Goal: Check status: Check status

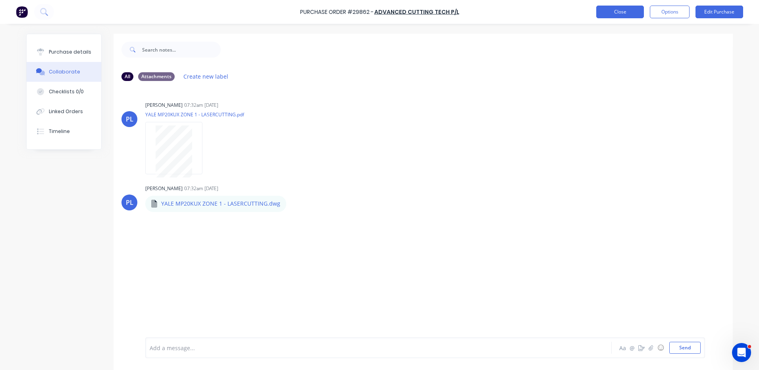
click at [620, 7] on button "Close" at bounding box center [620, 12] width 48 height 13
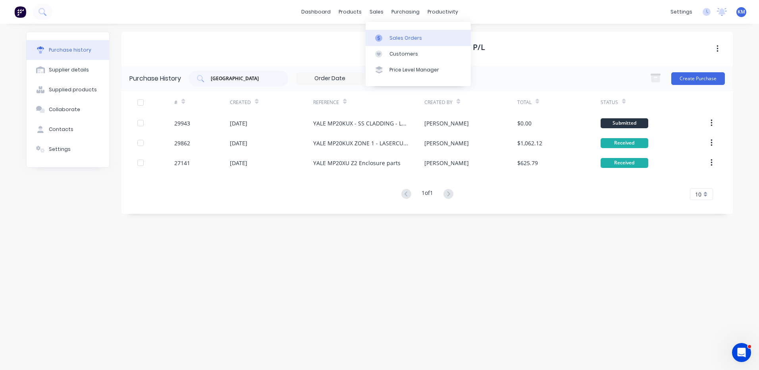
drag, startPoint x: 377, startPoint y: 40, endPoint x: 370, endPoint y: 40, distance: 6.8
click at [377, 40] on icon at bounding box center [378, 38] width 7 height 7
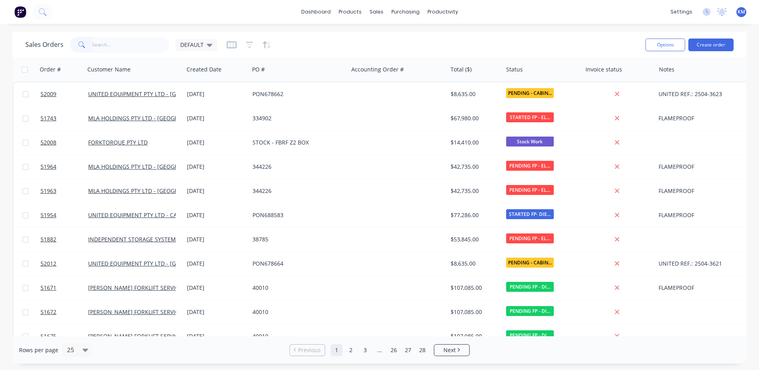
click at [148, 46] on input "text" at bounding box center [130, 45] width 77 height 16
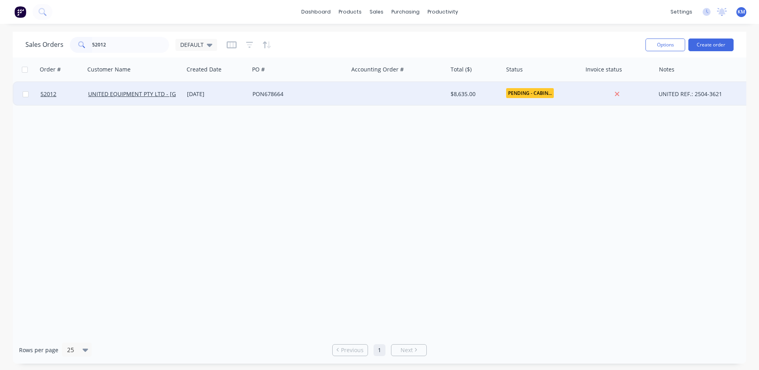
type input "52012"
click at [235, 98] on div "[DATE]" at bounding box center [216, 94] width 65 height 24
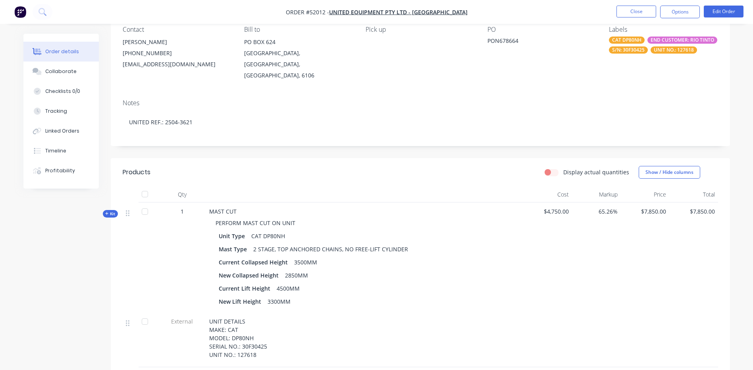
scroll to position [79, 0]
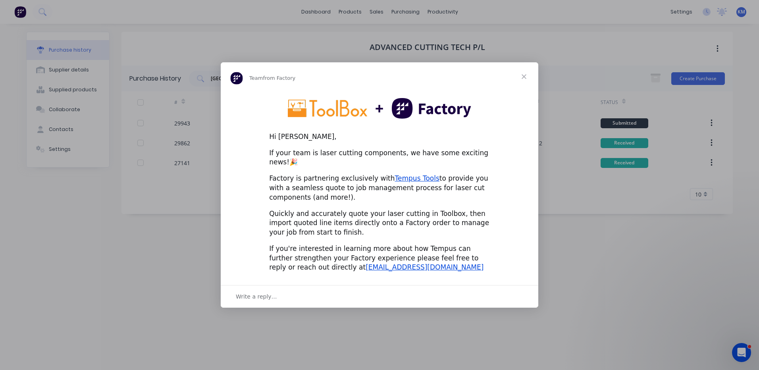
click at [524, 82] on span "Close" at bounding box center [523, 76] width 29 height 29
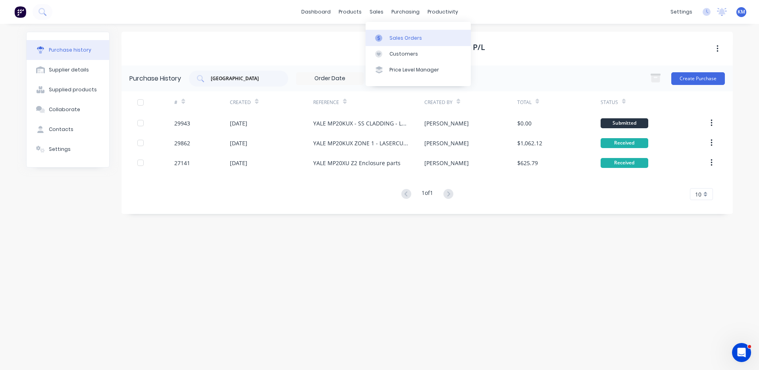
click at [381, 43] on link "Sales Orders" at bounding box center [417, 38] width 105 height 16
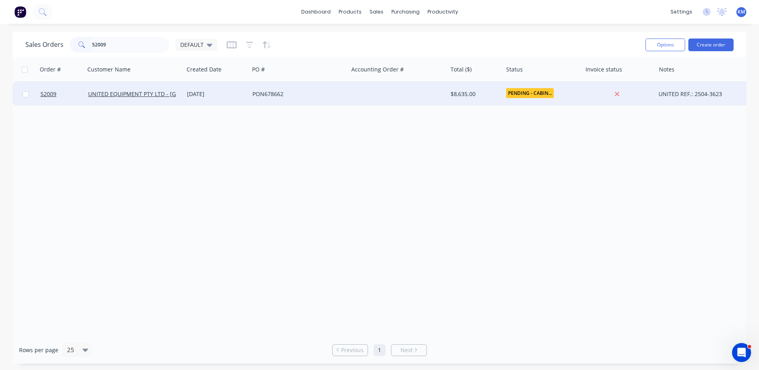
type input "52009"
click at [256, 97] on div "PON678662" at bounding box center [296, 94] width 88 height 8
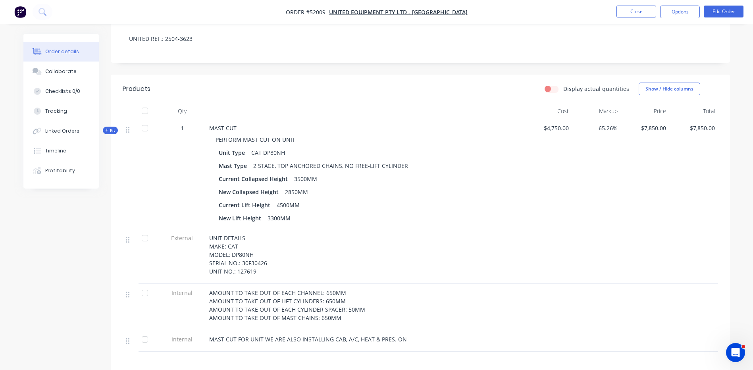
scroll to position [159, 0]
click at [623, 16] on button "Close" at bounding box center [636, 12] width 40 height 12
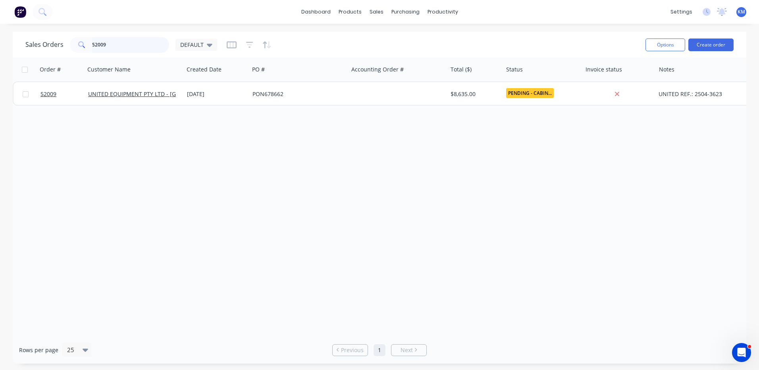
click at [138, 46] on input "52009" at bounding box center [130, 45] width 77 height 16
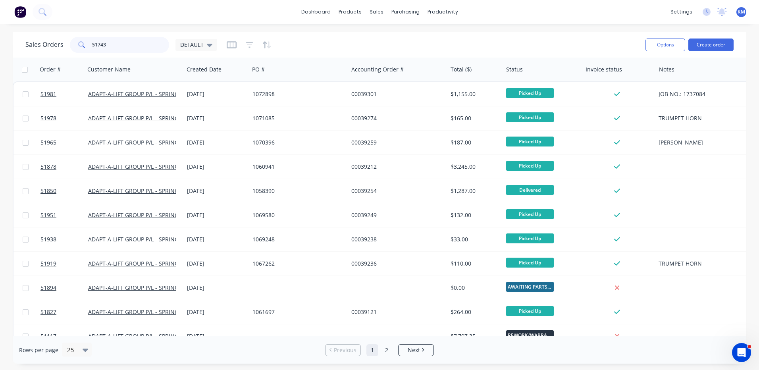
type input "51743"
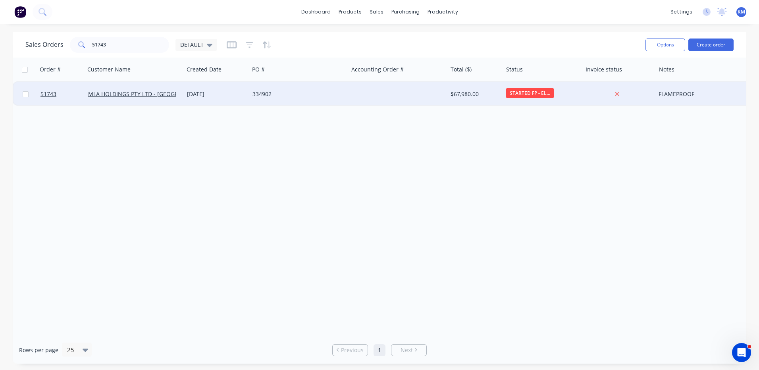
click at [195, 98] on div "[DATE]" at bounding box center [216, 94] width 65 height 24
